Goal: Use online tool/utility: Utilize a website feature to perform a specific function

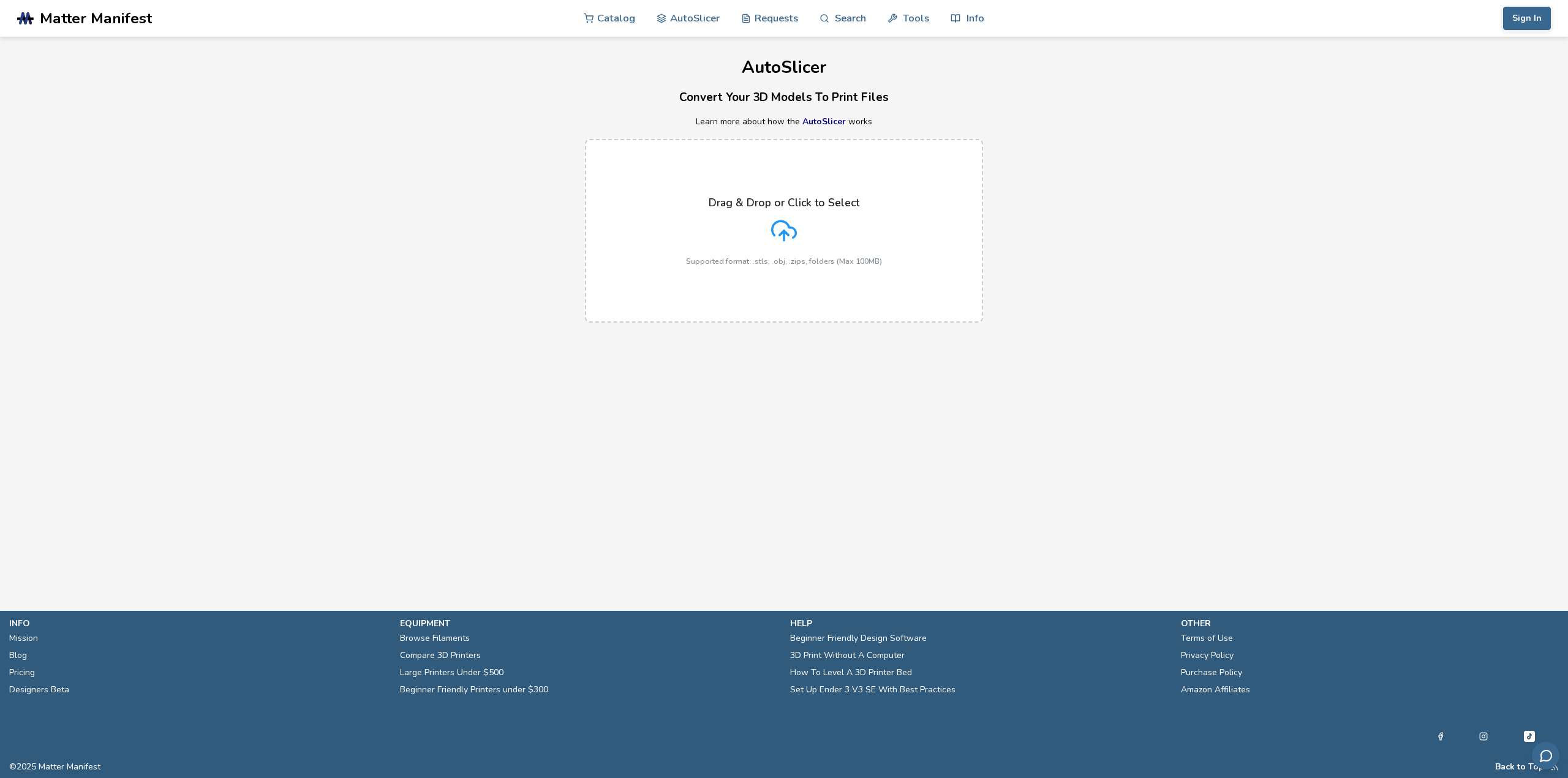
click at [401, 126] on p "Learn more about how the AutoSlicer works" at bounding box center [784, 122] width 1568 height 10
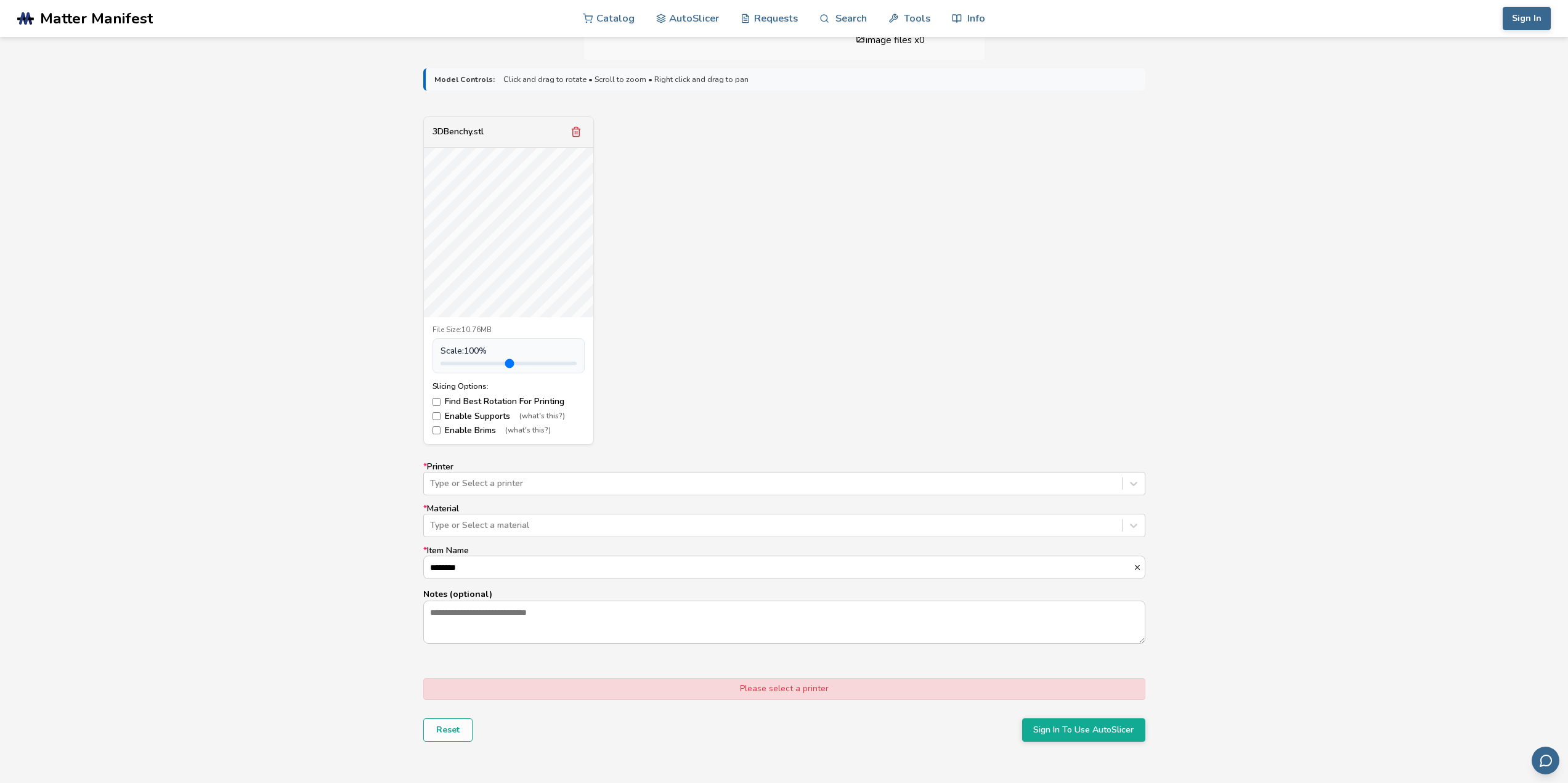
scroll to position [431, 0]
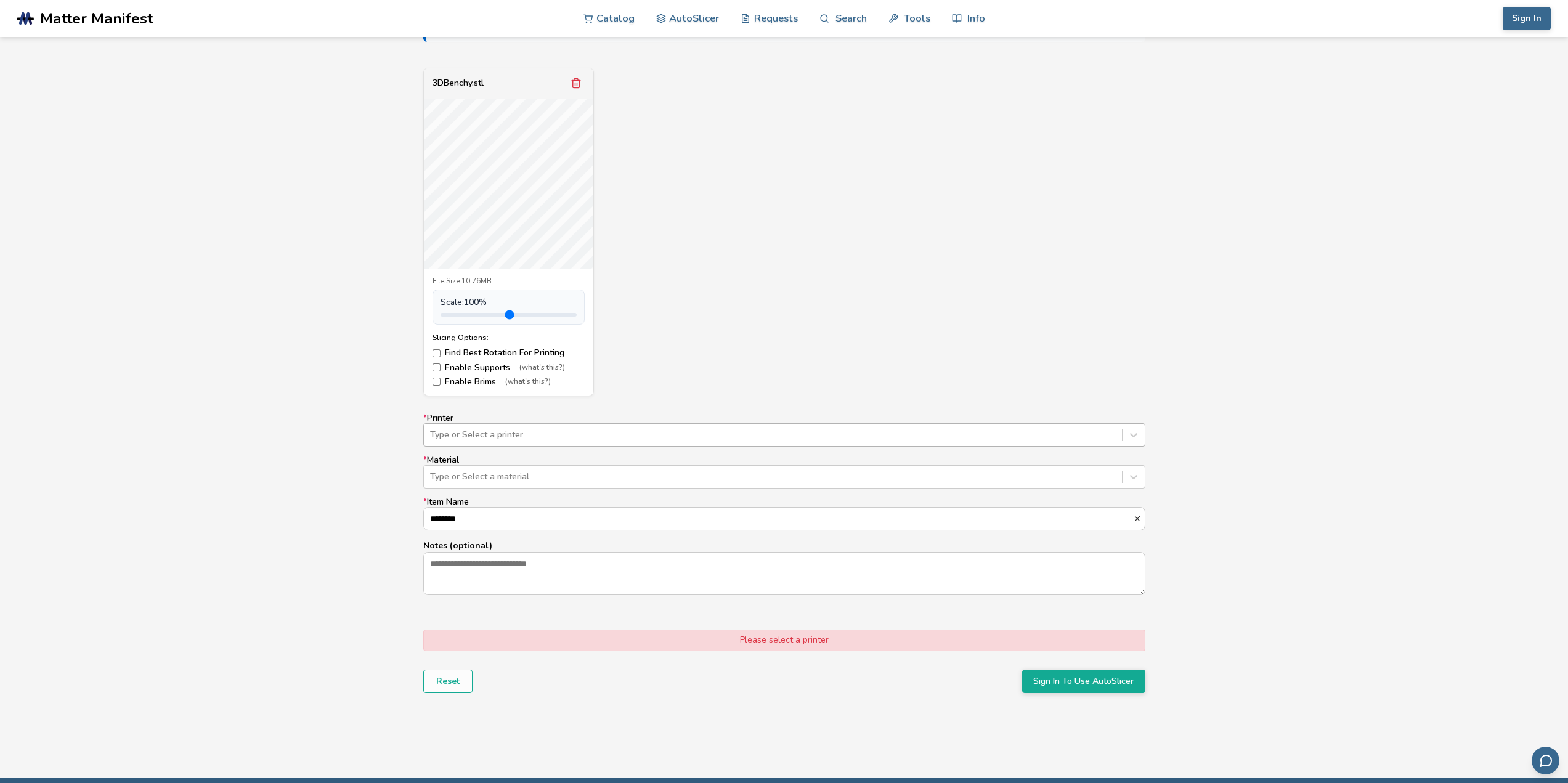
click at [519, 437] on div at bounding box center [773, 435] width 686 height 12
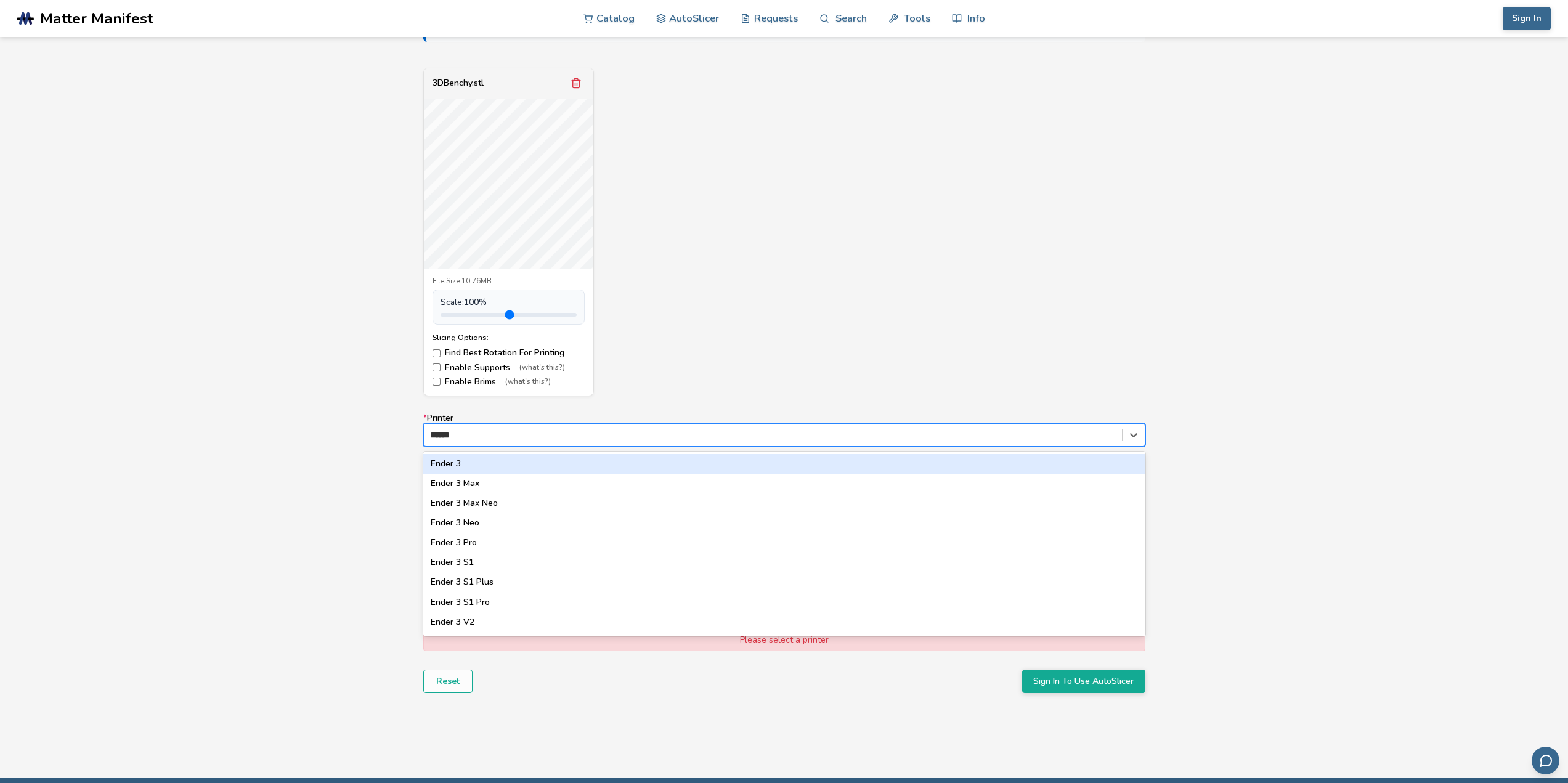
type input "*******"
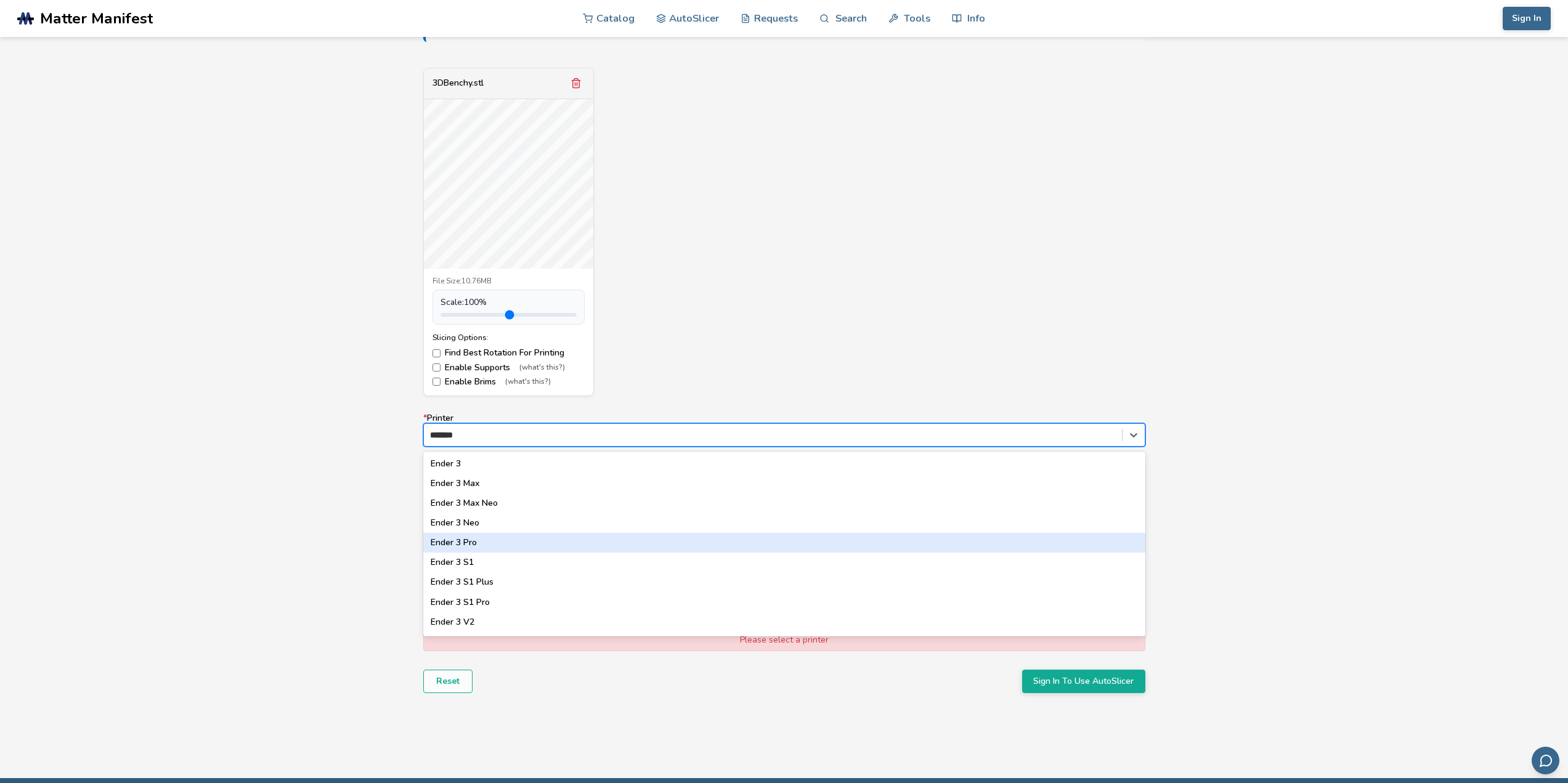
click at [506, 542] on div "Ender 3 Pro" at bounding box center [784, 543] width 722 height 20
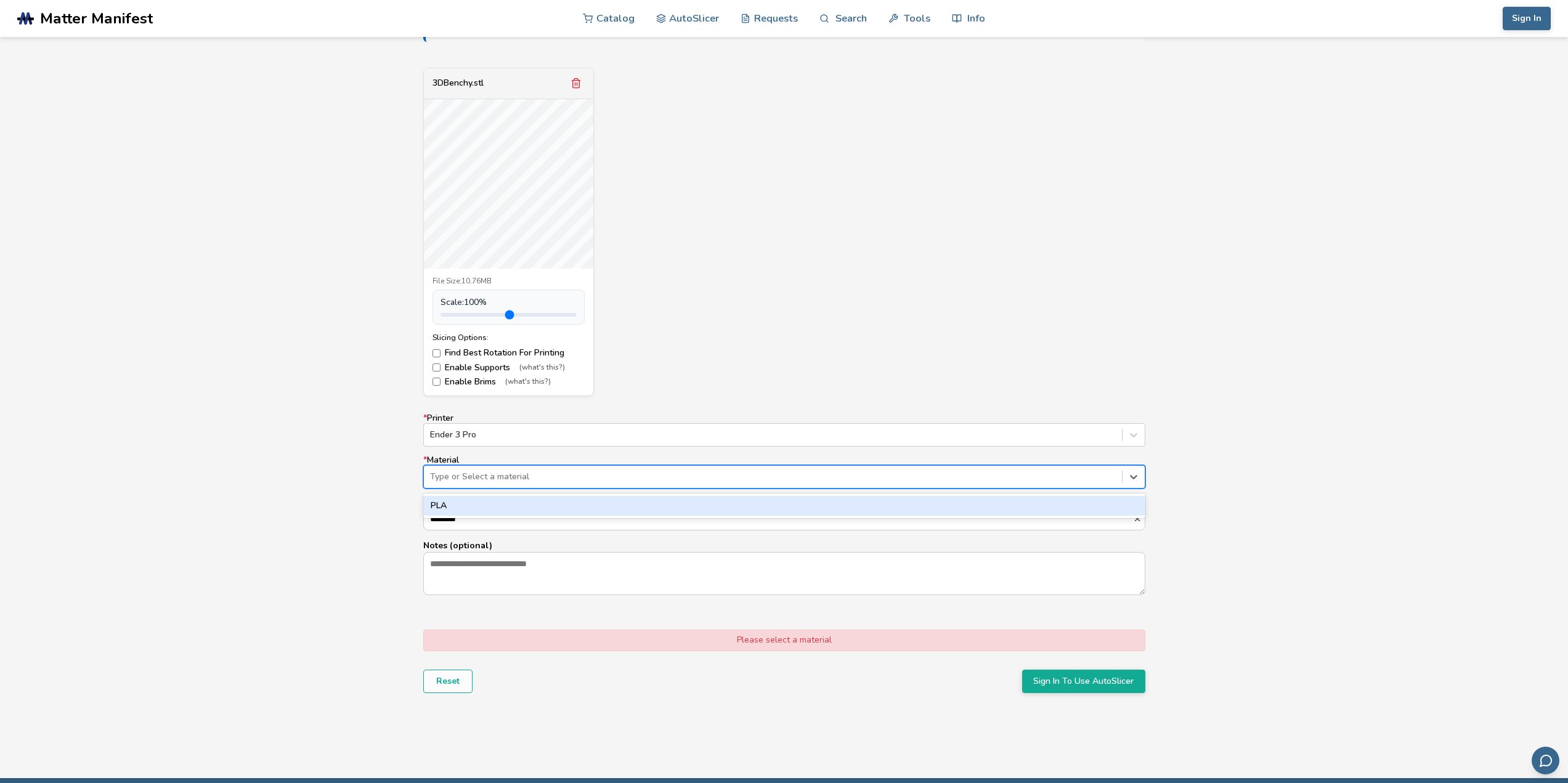
click at [497, 478] on div at bounding box center [773, 477] width 686 height 12
click at [483, 504] on div "PLA" at bounding box center [784, 506] width 722 height 20
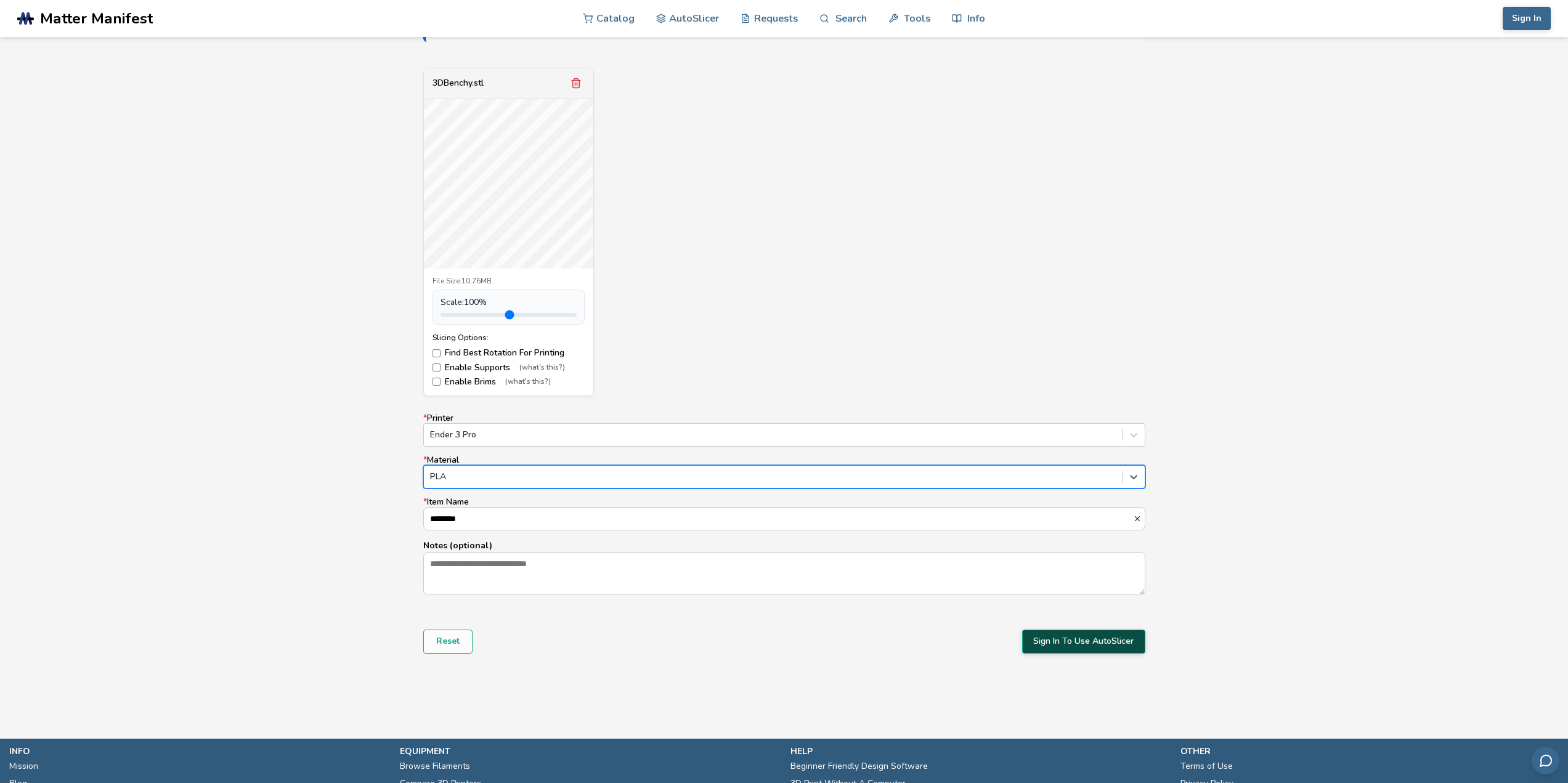
click at [1118, 643] on button "Sign In To Use AutoSlicer" at bounding box center [1084, 641] width 123 height 23
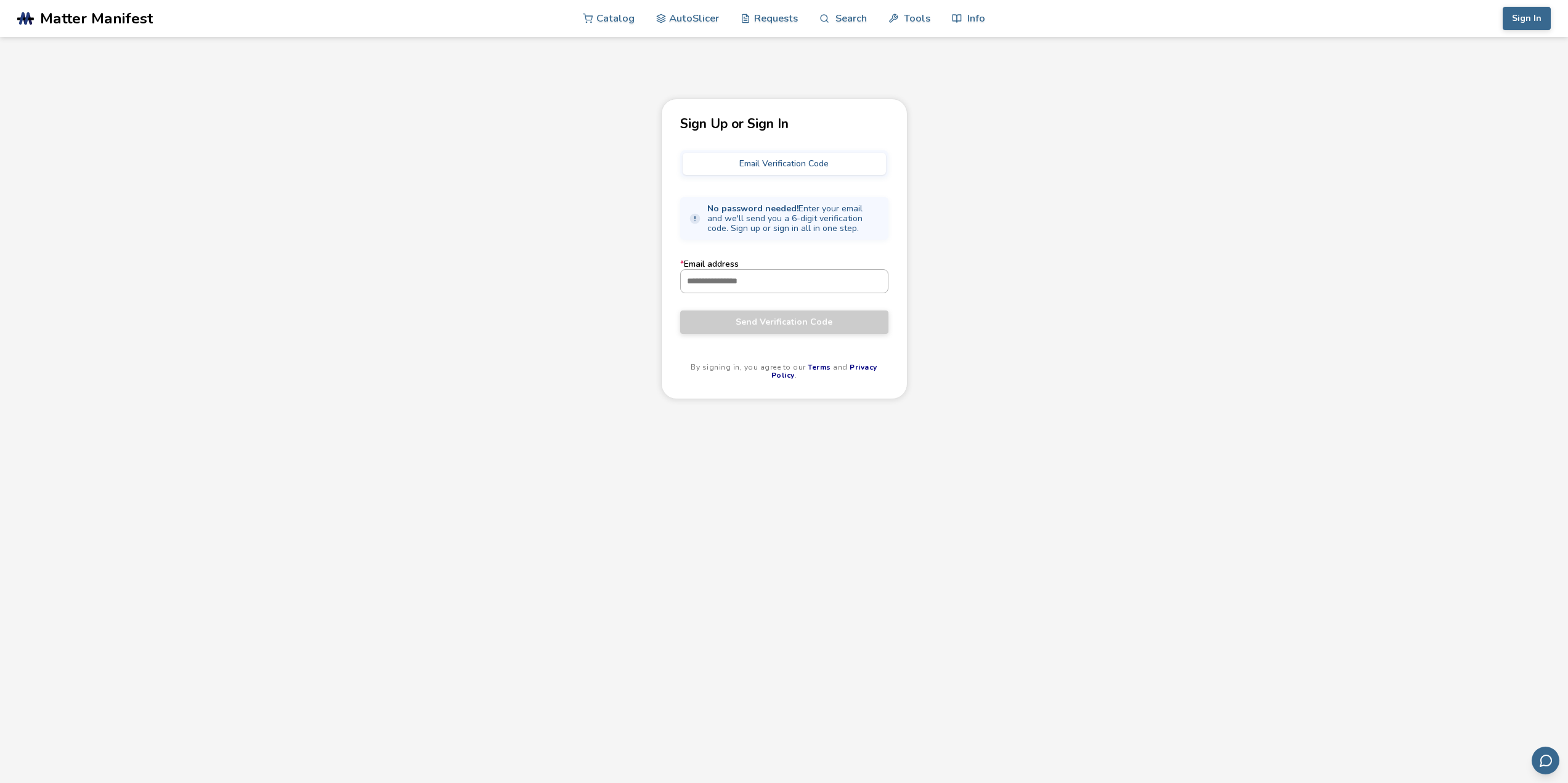
click at [746, 283] on input "* Email address" at bounding box center [784, 281] width 207 height 22
type input "**********"
click at [793, 330] on button "Send Verification Code" at bounding box center [784, 322] width 208 height 23
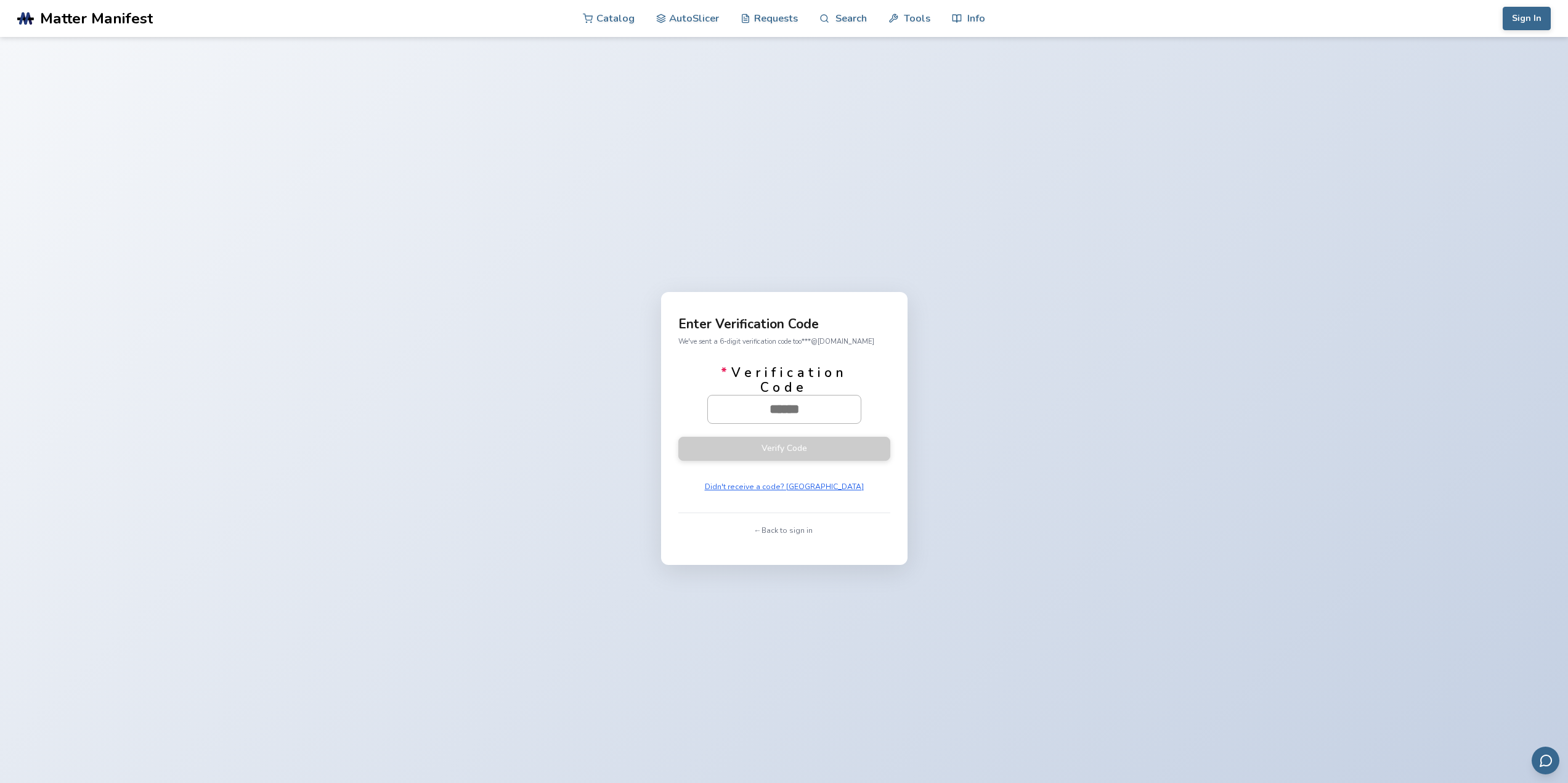
click at [776, 405] on input "* Verification Code" at bounding box center [784, 409] width 153 height 27
paste input "******"
type input "******"
click at [776, 446] on button "Verify Code" at bounding box center [784, 448] width 212 height 24
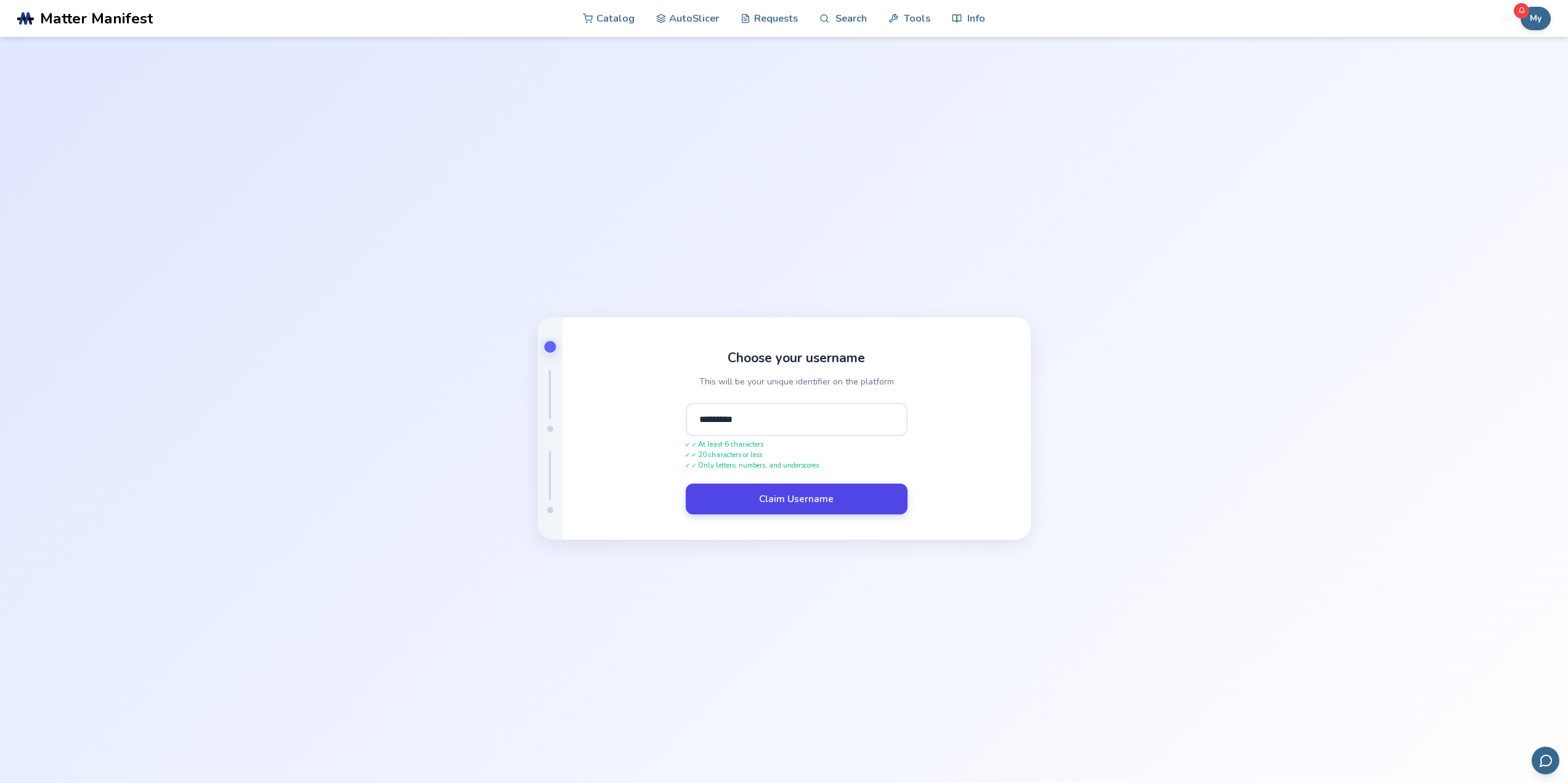
type input "*********"
click at [803, 506] on button "Claim Username" at bounding box center [797, 499] width 222 height 31
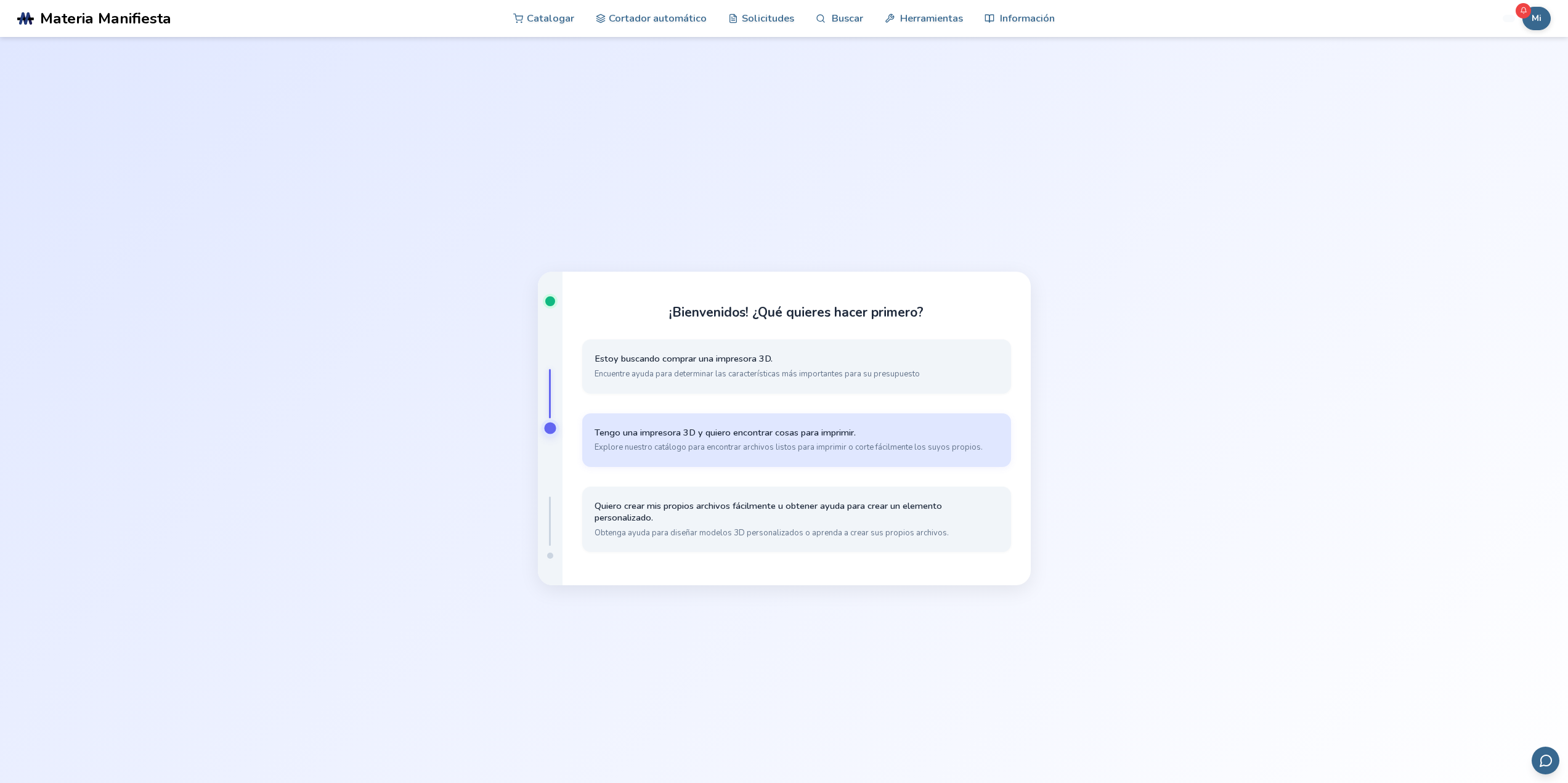
click at [730, 433] on font "Tengo una impresora 3D y quiero encontrar cosas para imprimir." at bounding box center [725, 433] width 261 height 12
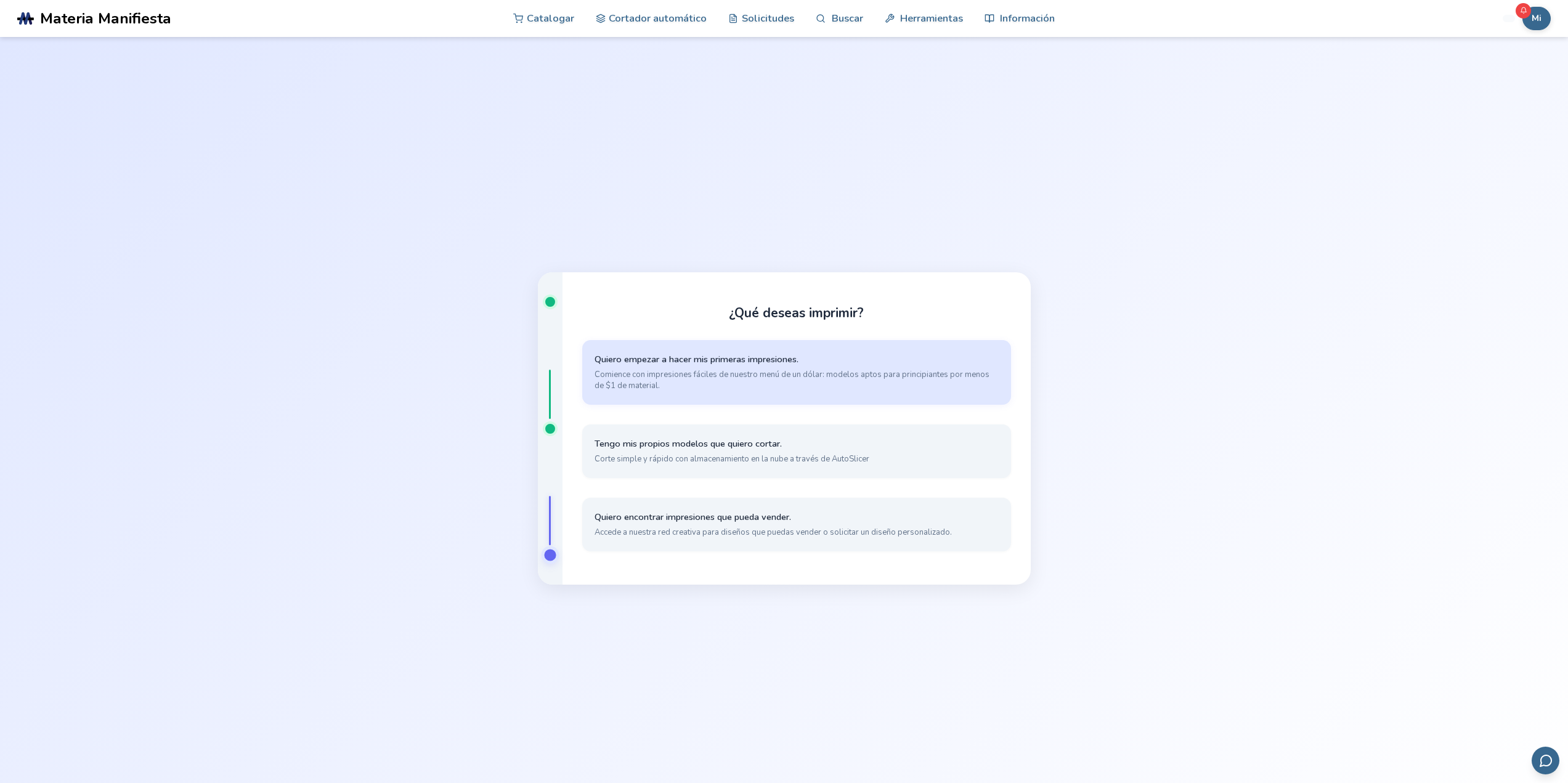
click at [676, 385] on span "Comience con impresiones fáciles de nuestro menú de un dólar: modelos aptos par…" at bounding box center [797, 380] width 404 height 22
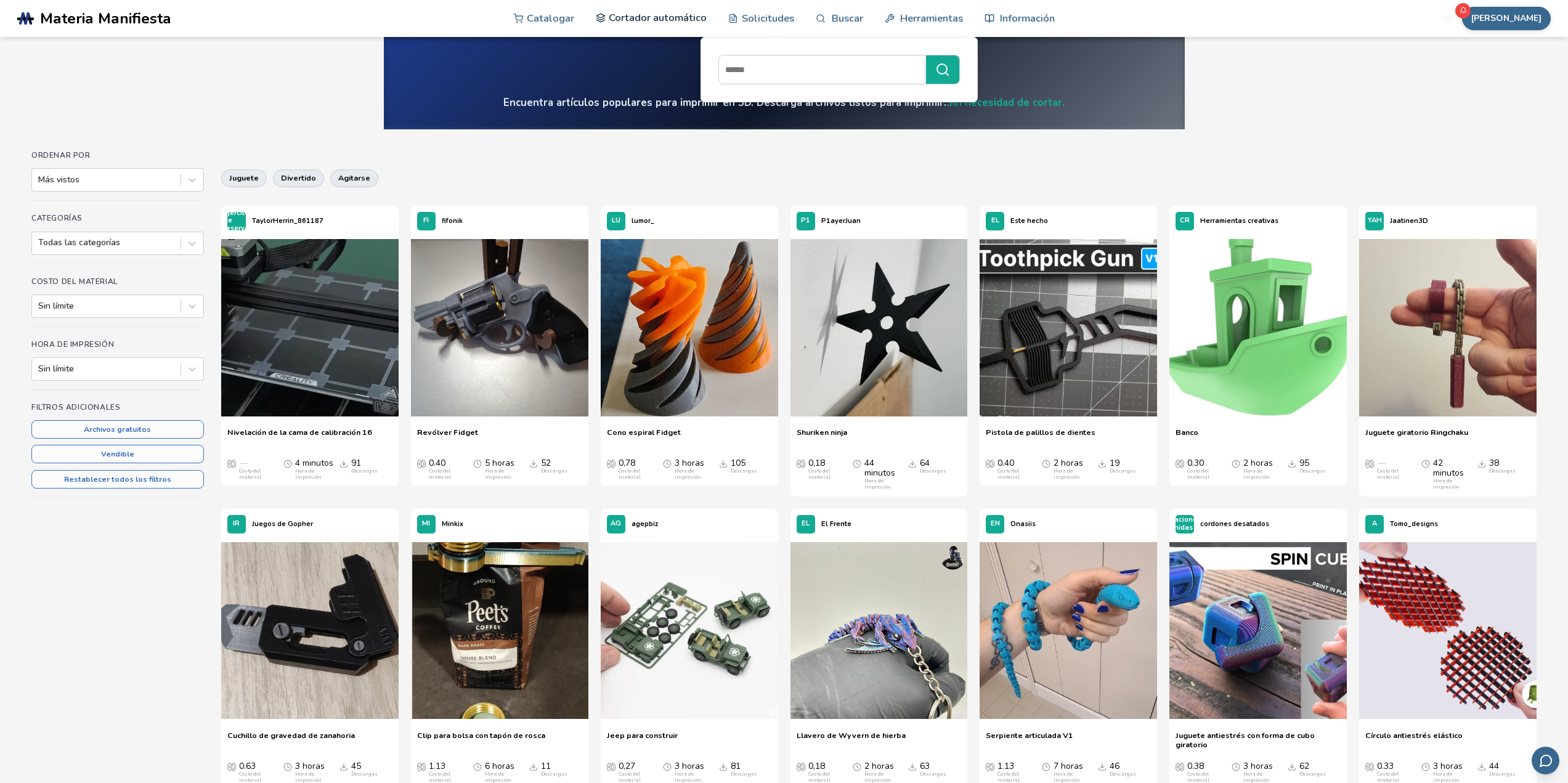
click at [645, 19] on font "Cortador automático" at bounding box center [658, 17] width 98 height 14
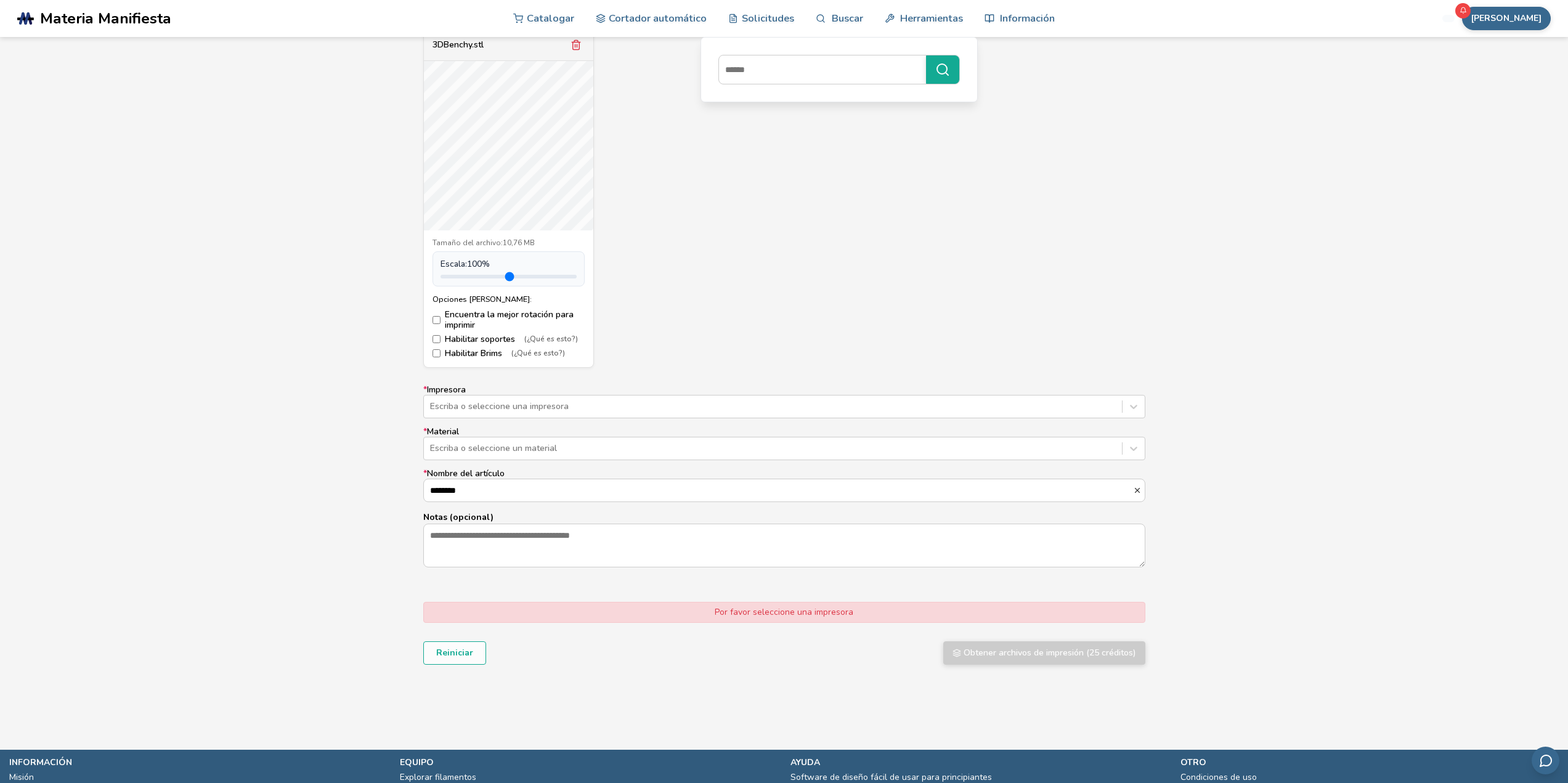
scroll to position [554, 0]
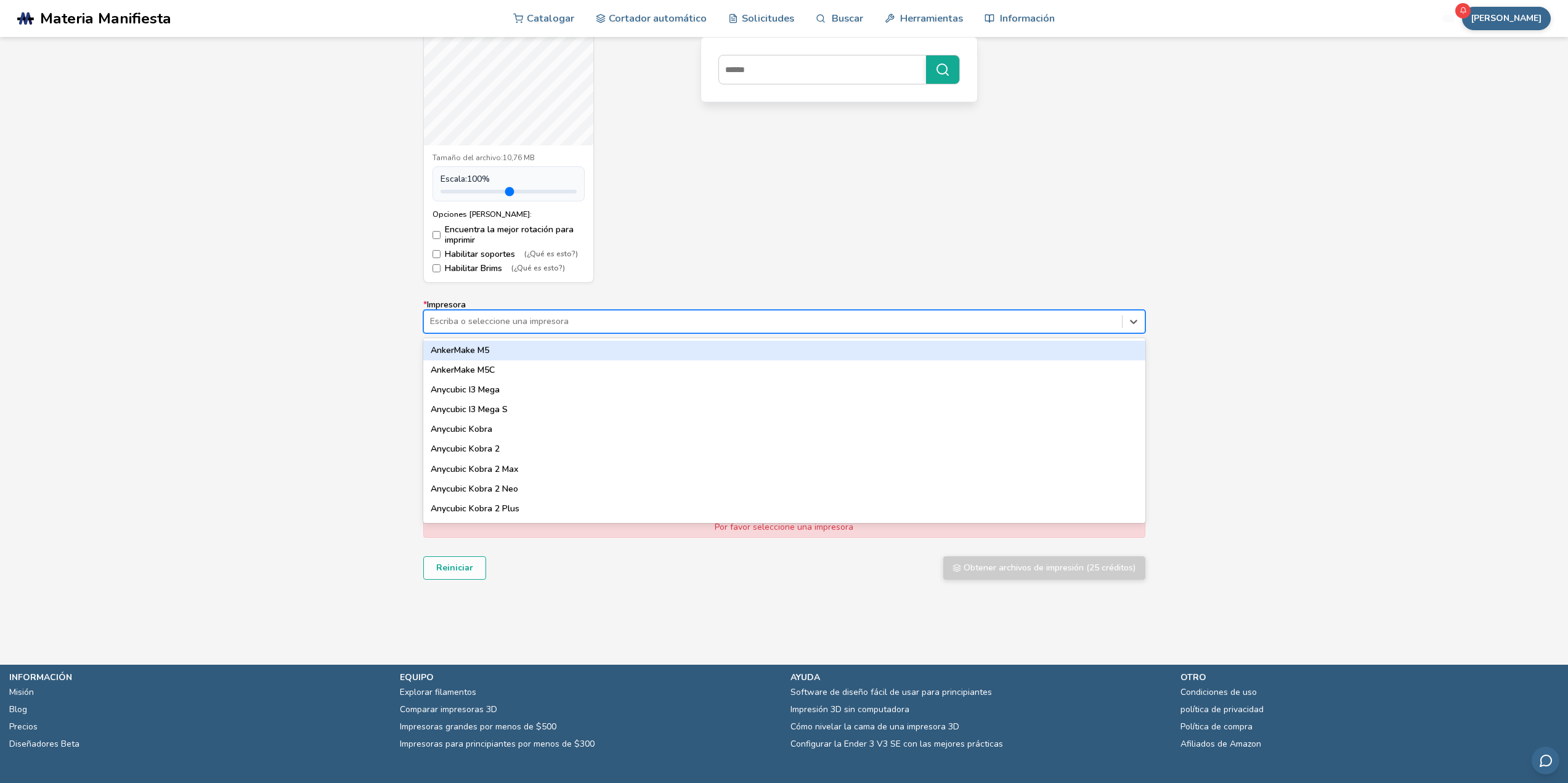
click at [503, 326] on div at bounding box center [773, 322] width 686 height 12
type input "*"
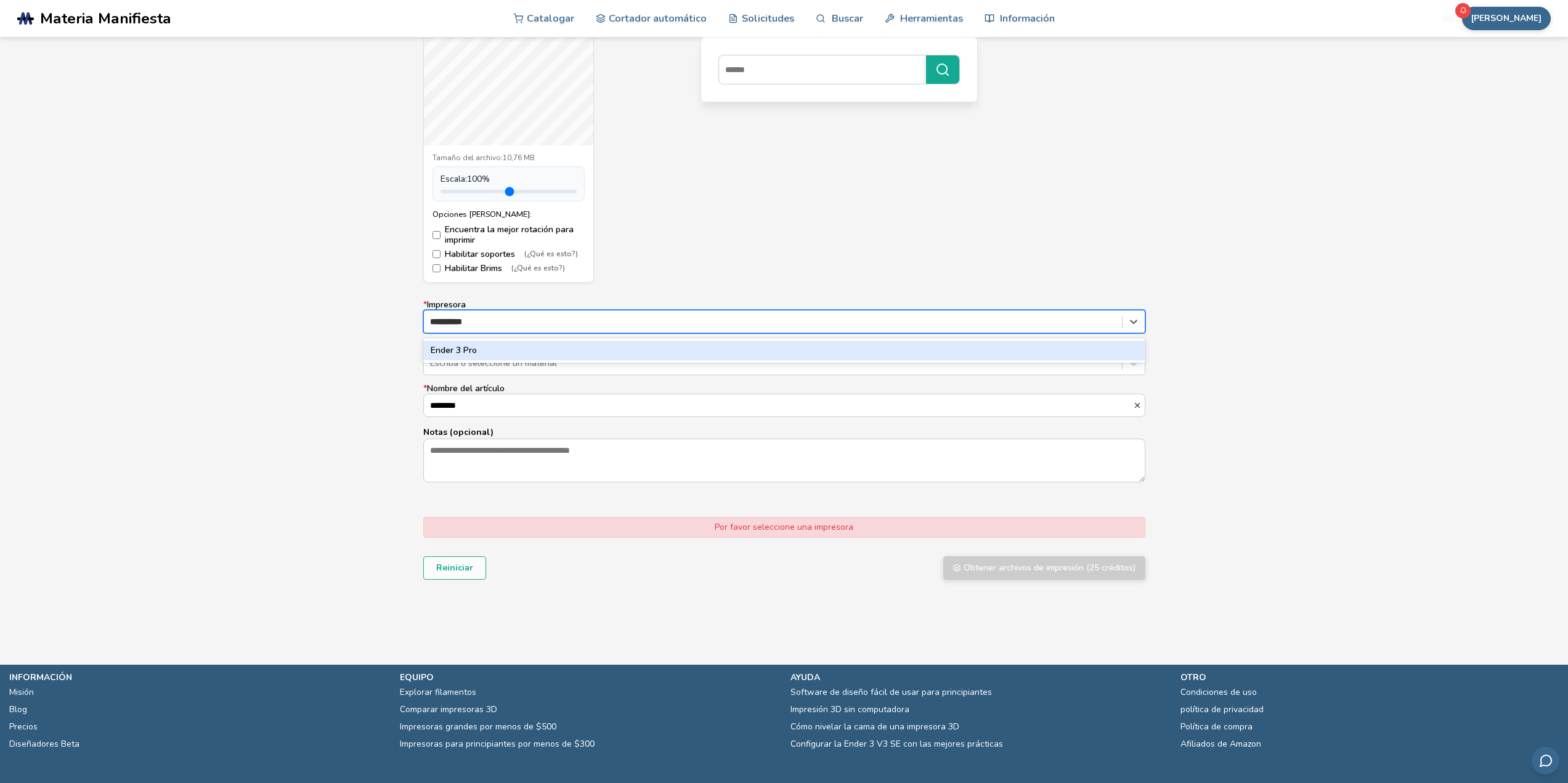
type input "**********"
click at [495, 353] on div "Ender 3 Pro" at bounding box center [784, 350] width 722 height 20
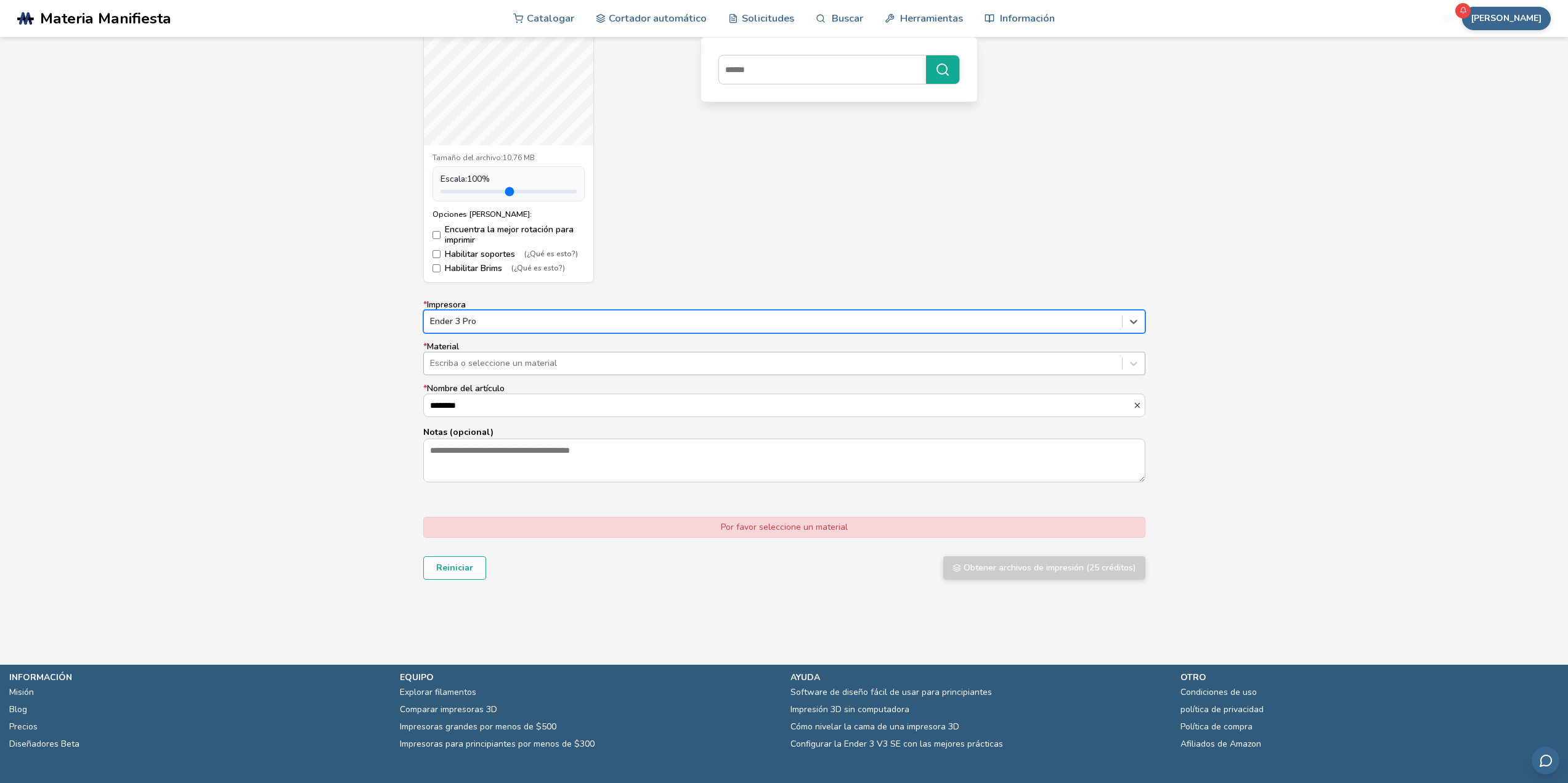
click at [509, 366] on div at bounding box center [773, 363] width 686 height 12
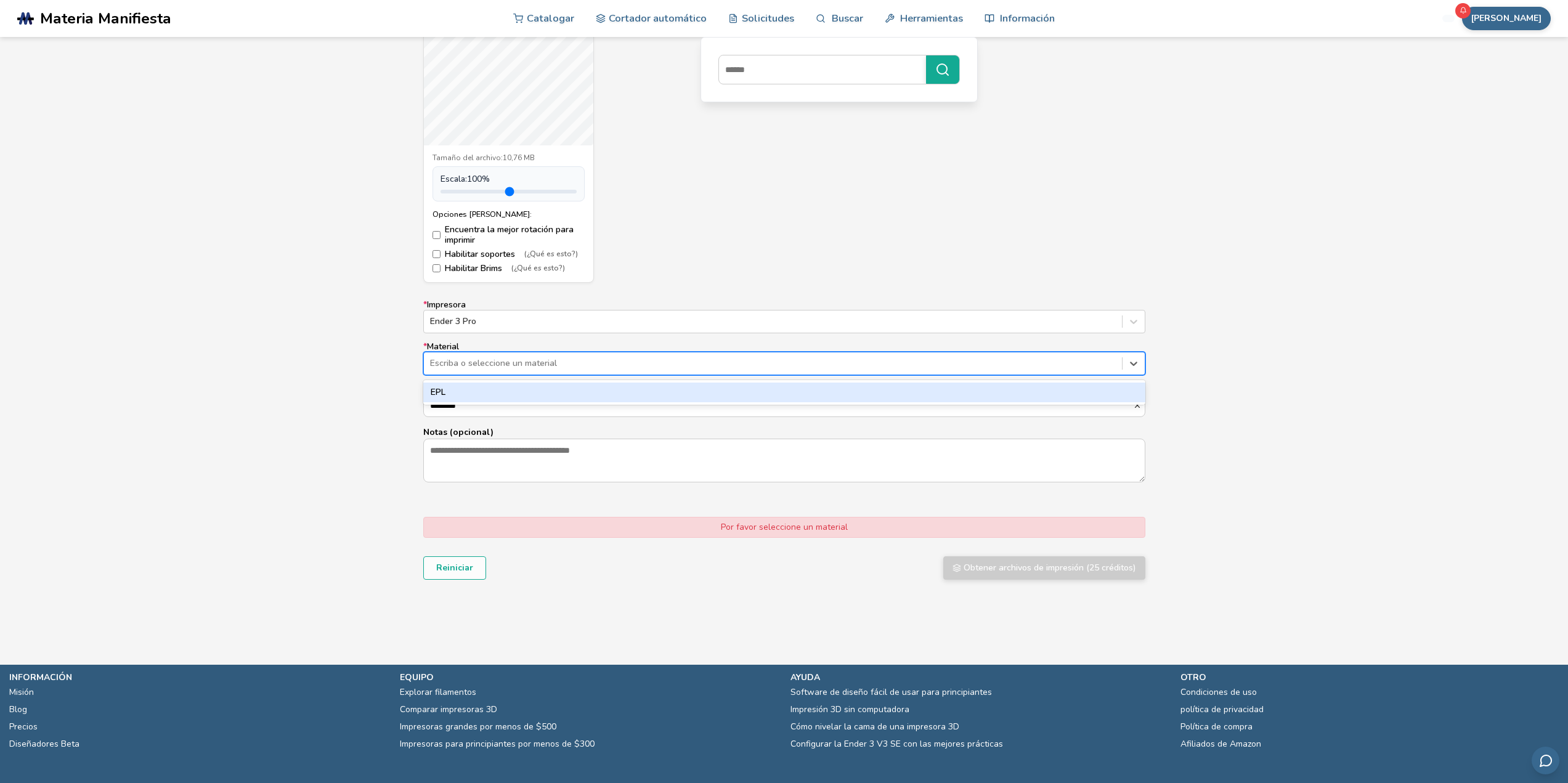
click at [446, 394] on div "EPL" at bounding box center [784, 392] width 722 height 20
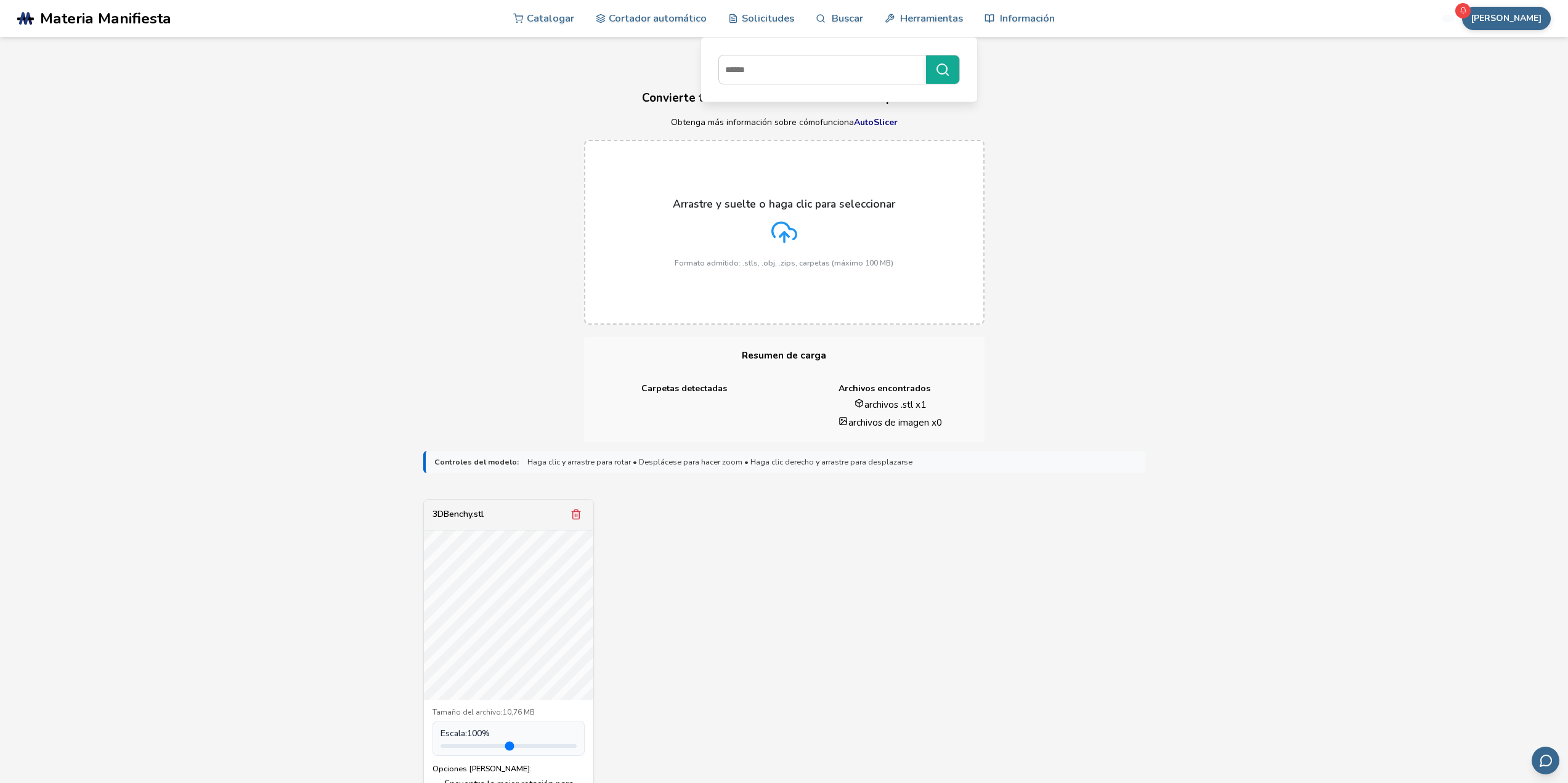
scroll to position [308, 0]
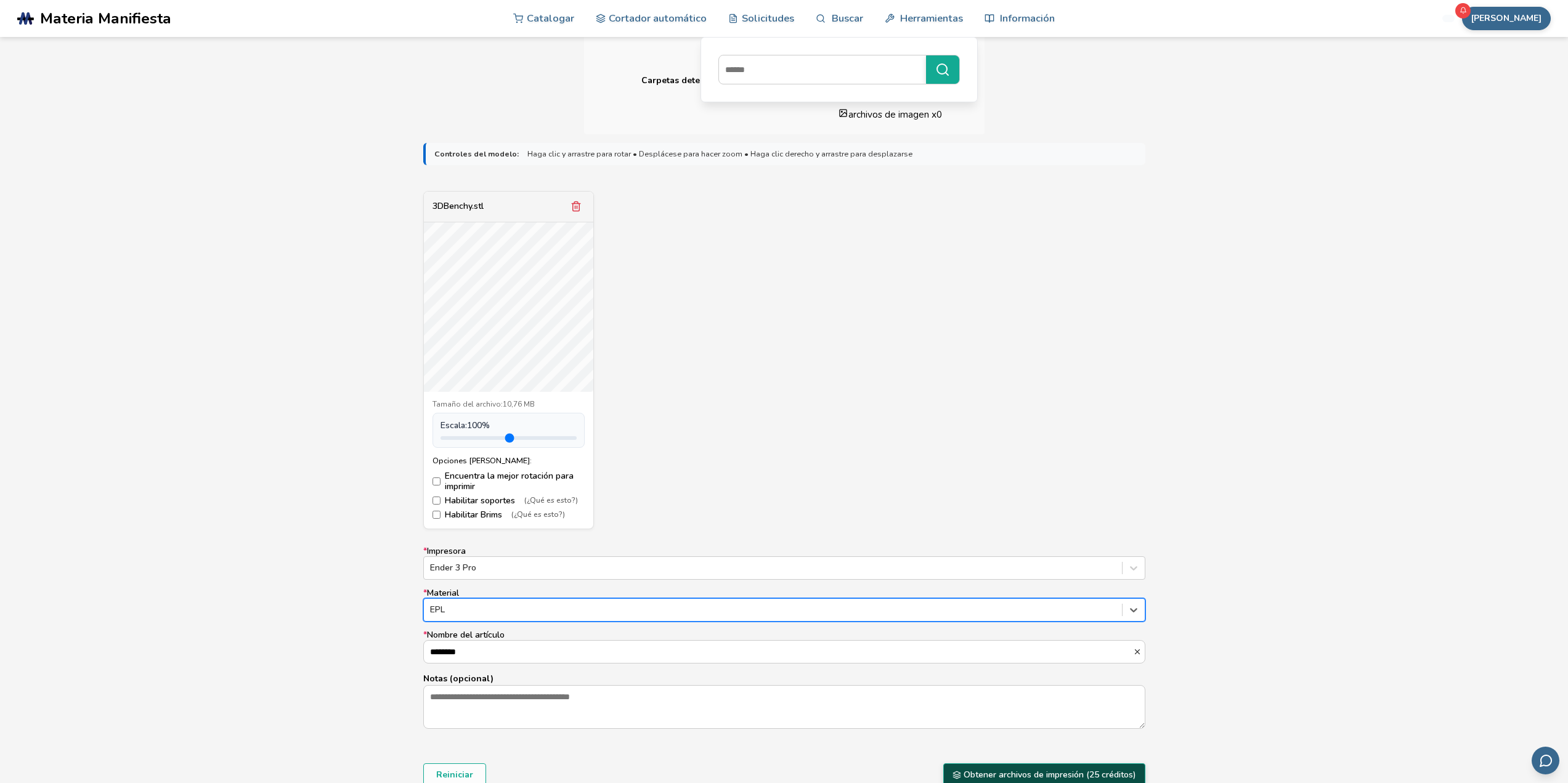
click at [1064, 771] on font "Obtener archivos de impresión (25 créditos)" at bounding box center [1050, 775] width 172 height 12
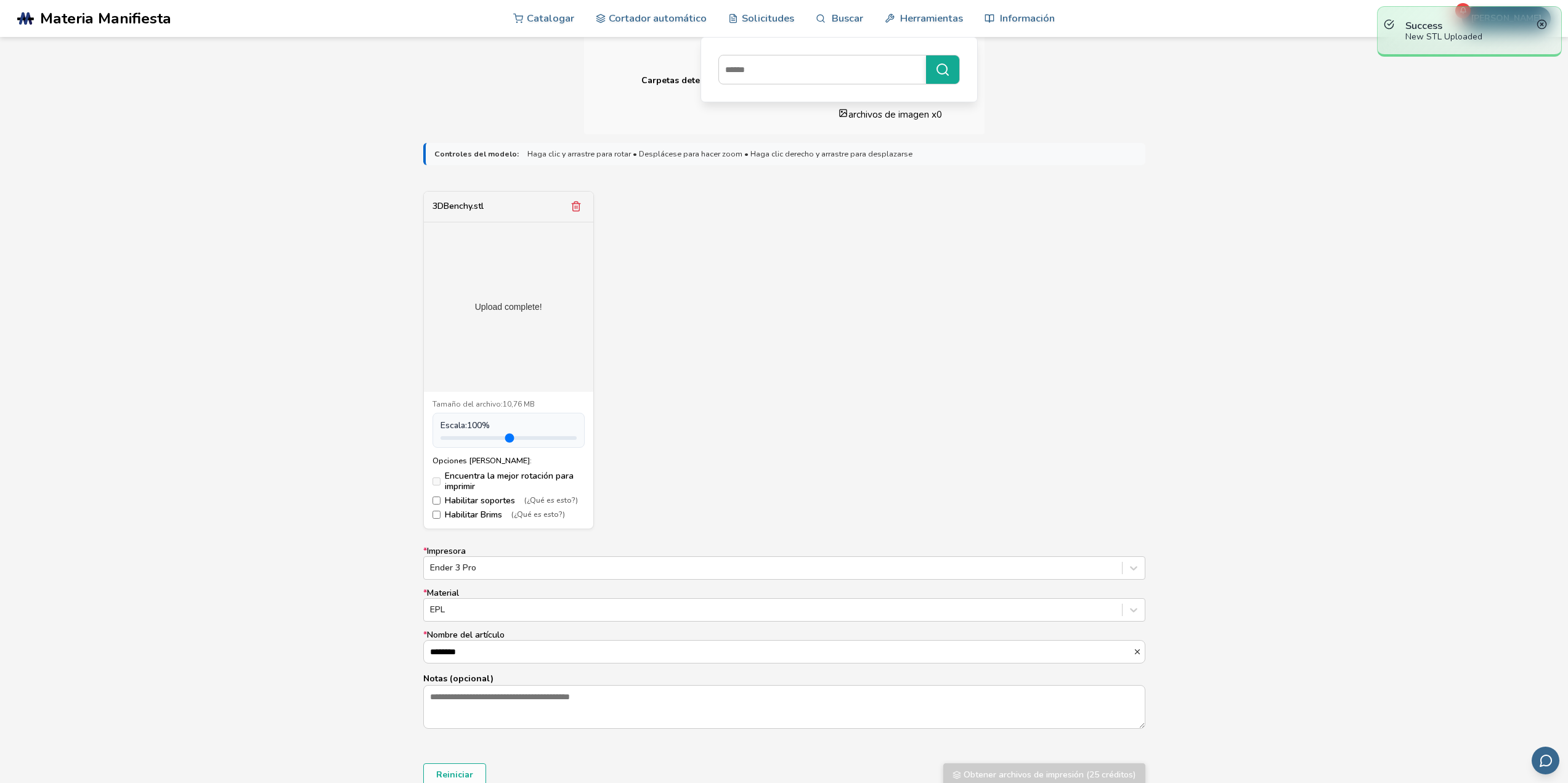
click at [1510, 16] on aside "Success New STL Uploaded" at bounding box center [1469, 31] width 197 height 63
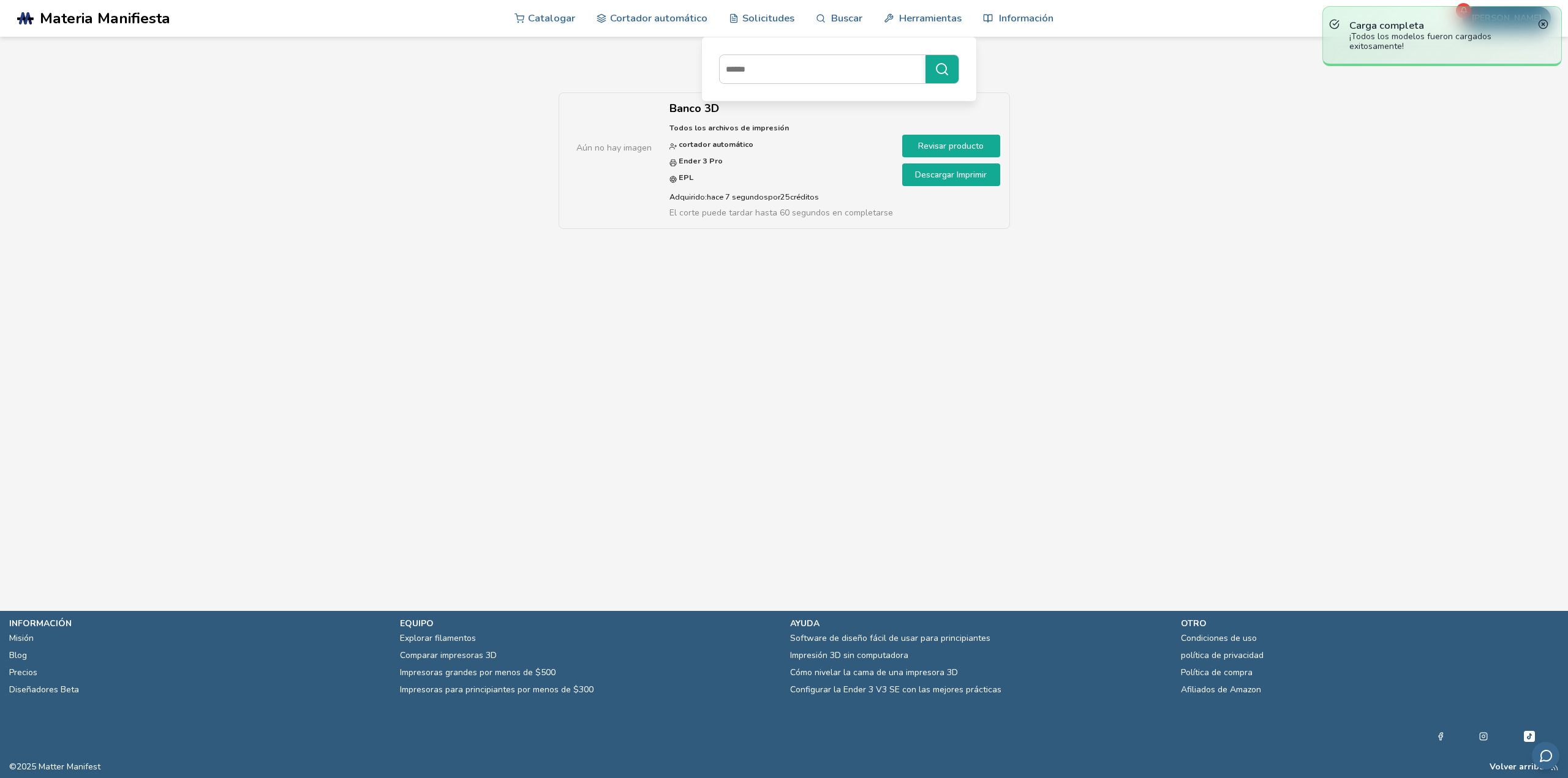
click at [935, 145] on font "Revisar producto" at bounding box center [951, 146] width 65 height 12
